Goal: Information Seeking & Learning: Stay updated

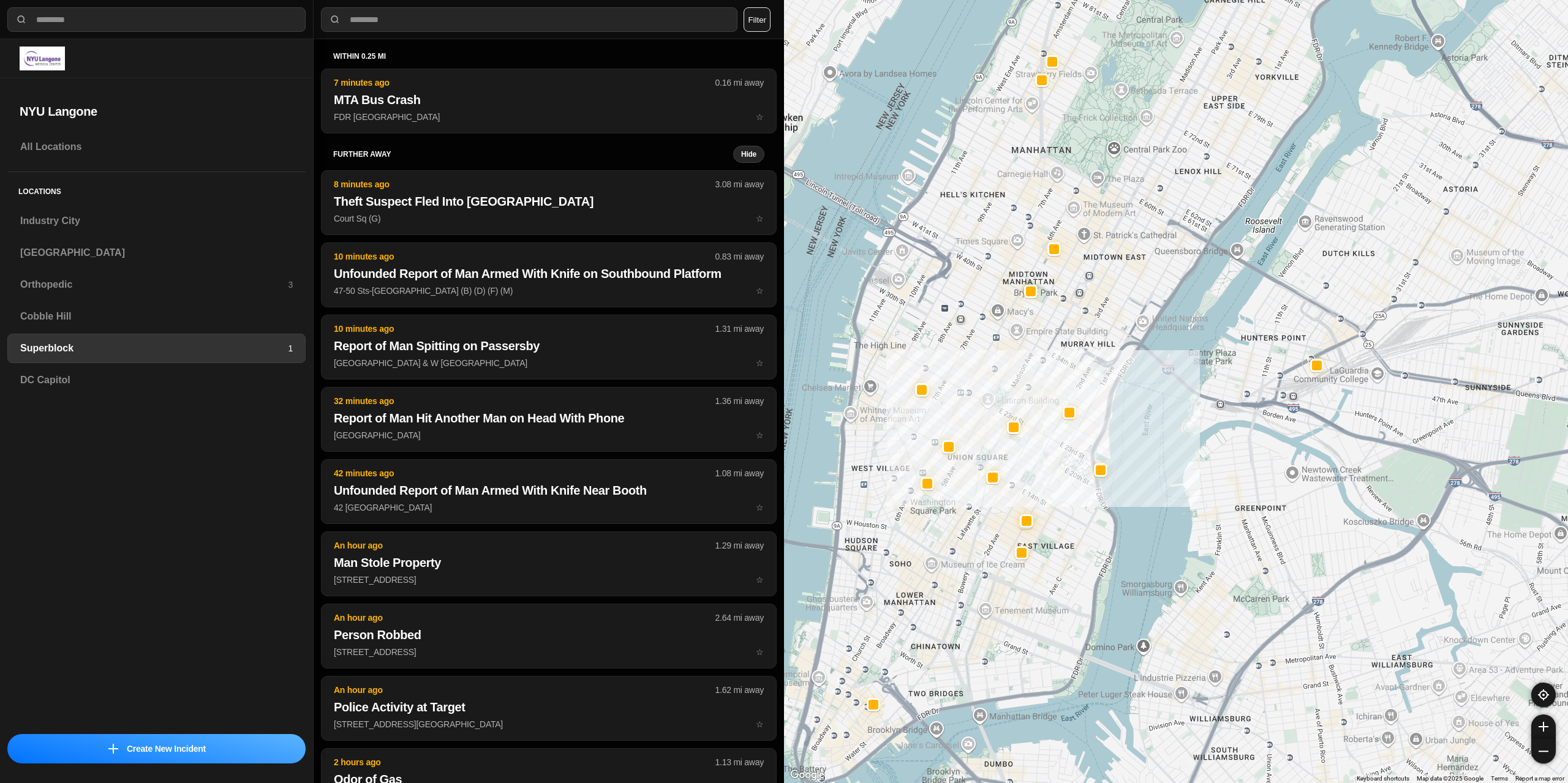
select select "*"
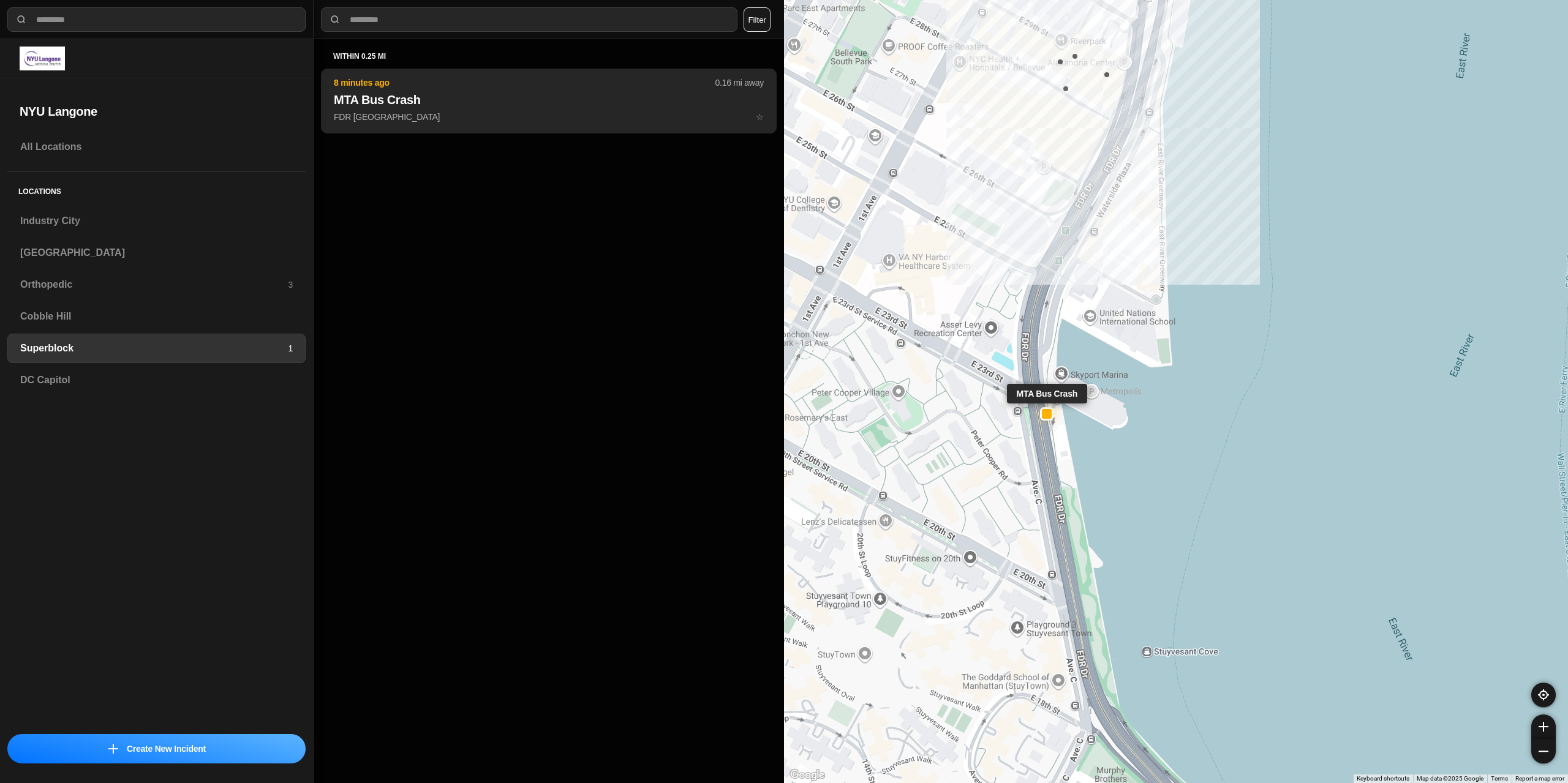
click at [540, 122] on p "FDR Dr N & Avenue C ☆" at bounding box center [549, 117] width 430 height 12
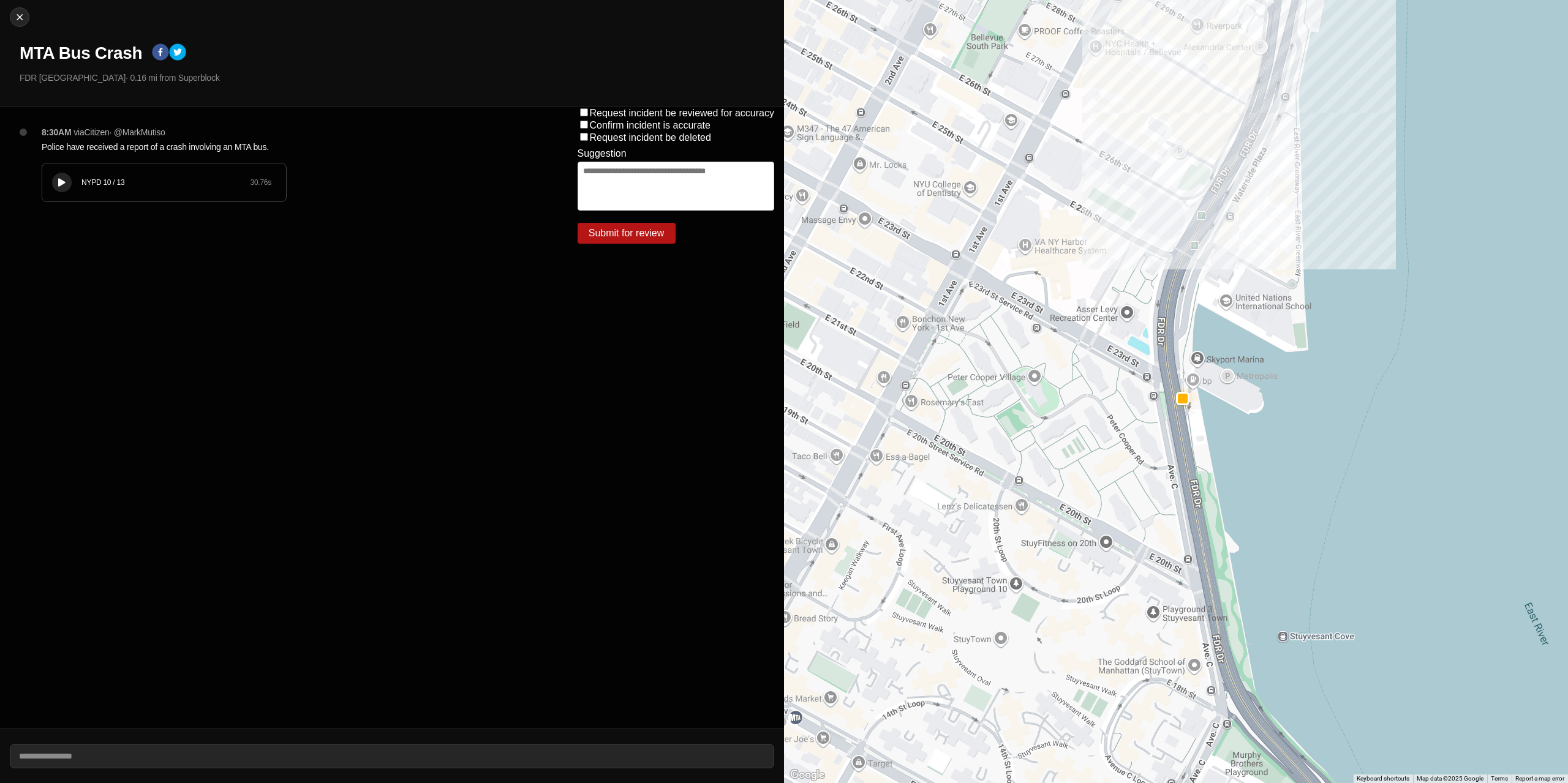
click at [63, 185] on icon at bounding box center [61, 183] width 7 height 8
click at [61, 179] on icon at bounding box center [61, 183] width 7 height 8
click at [19, 12] on img at bounding box center [19, 17] width 12 height 12
select select "*"
